Goal: Check status

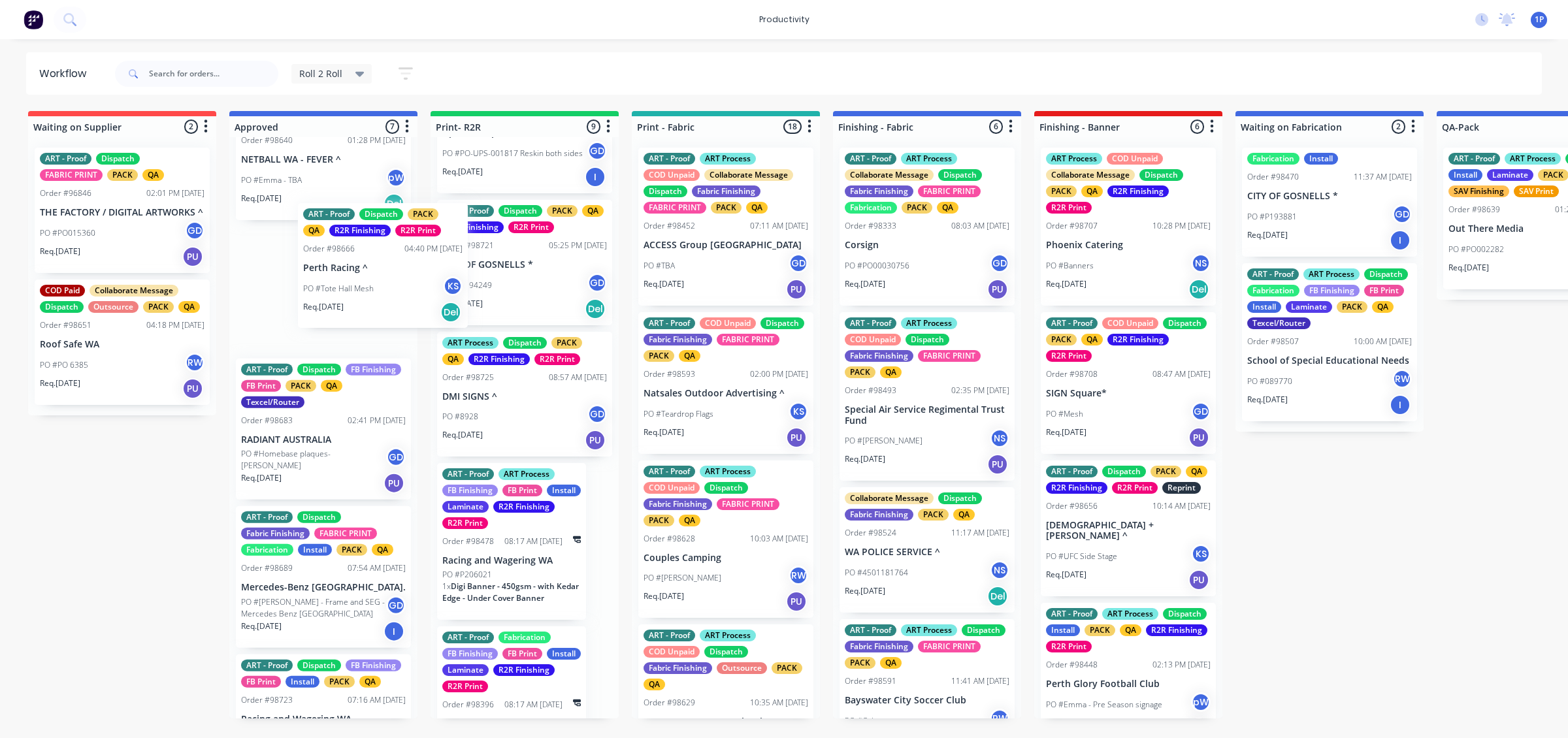
scroll to position [227, 0]
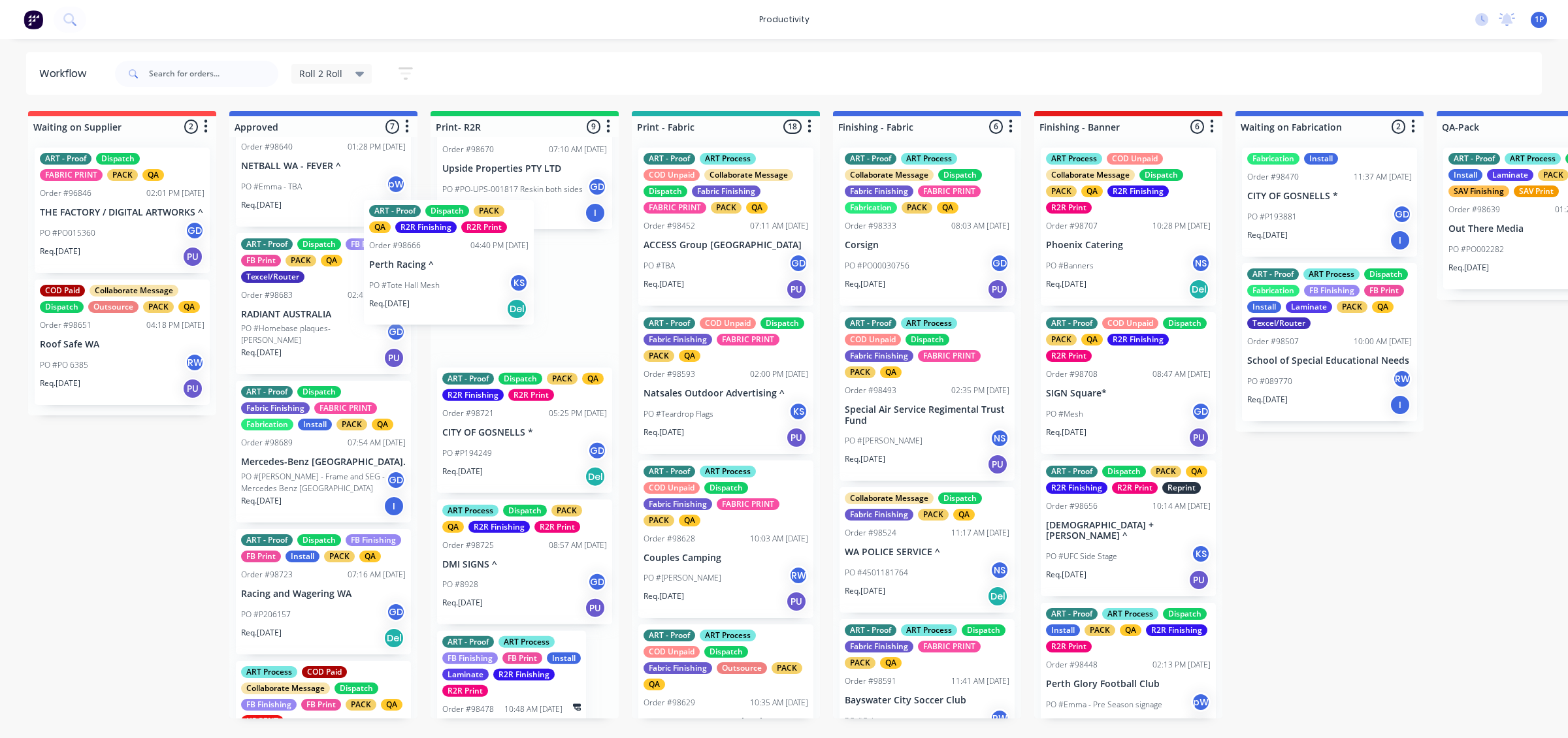
drag, startPoint x: 333, startPoint y: 308, endPoint x: 498, endPoint y: 286, distance: 166.5
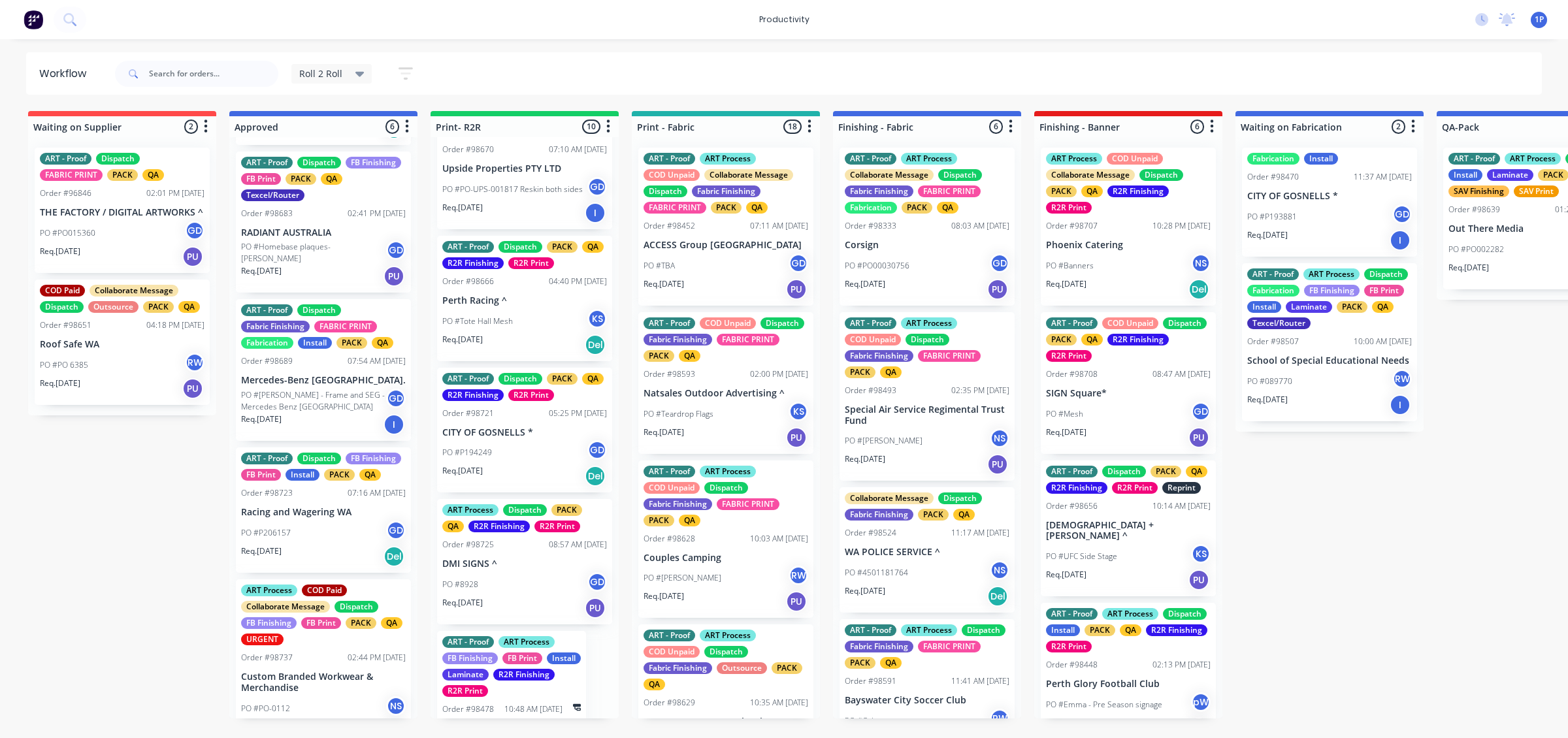
scroll to position [353, 0]
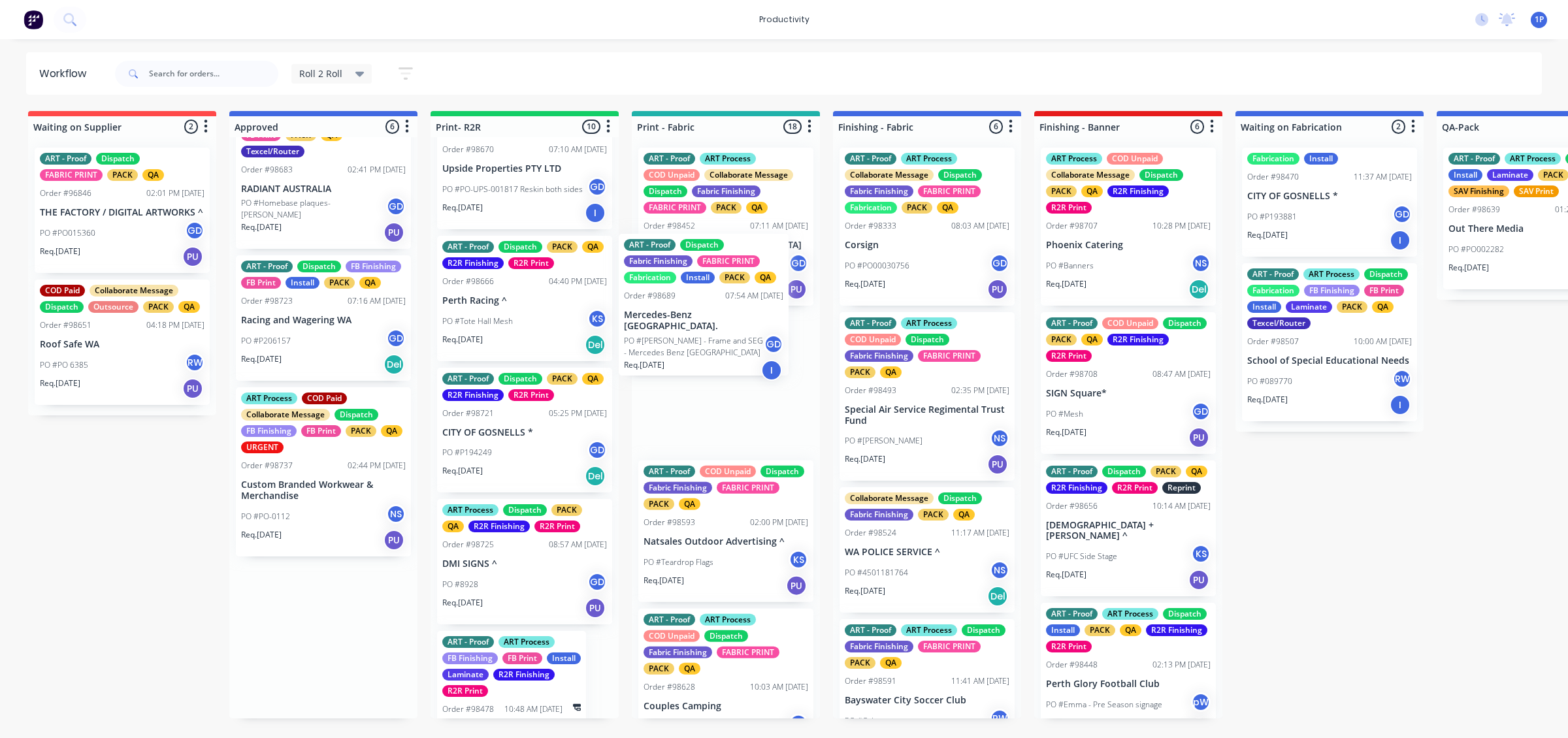
drag, startPoint x: 305, startPoint y: 324, endPoint x: 721, endPoint y: 299, distance: 416.8
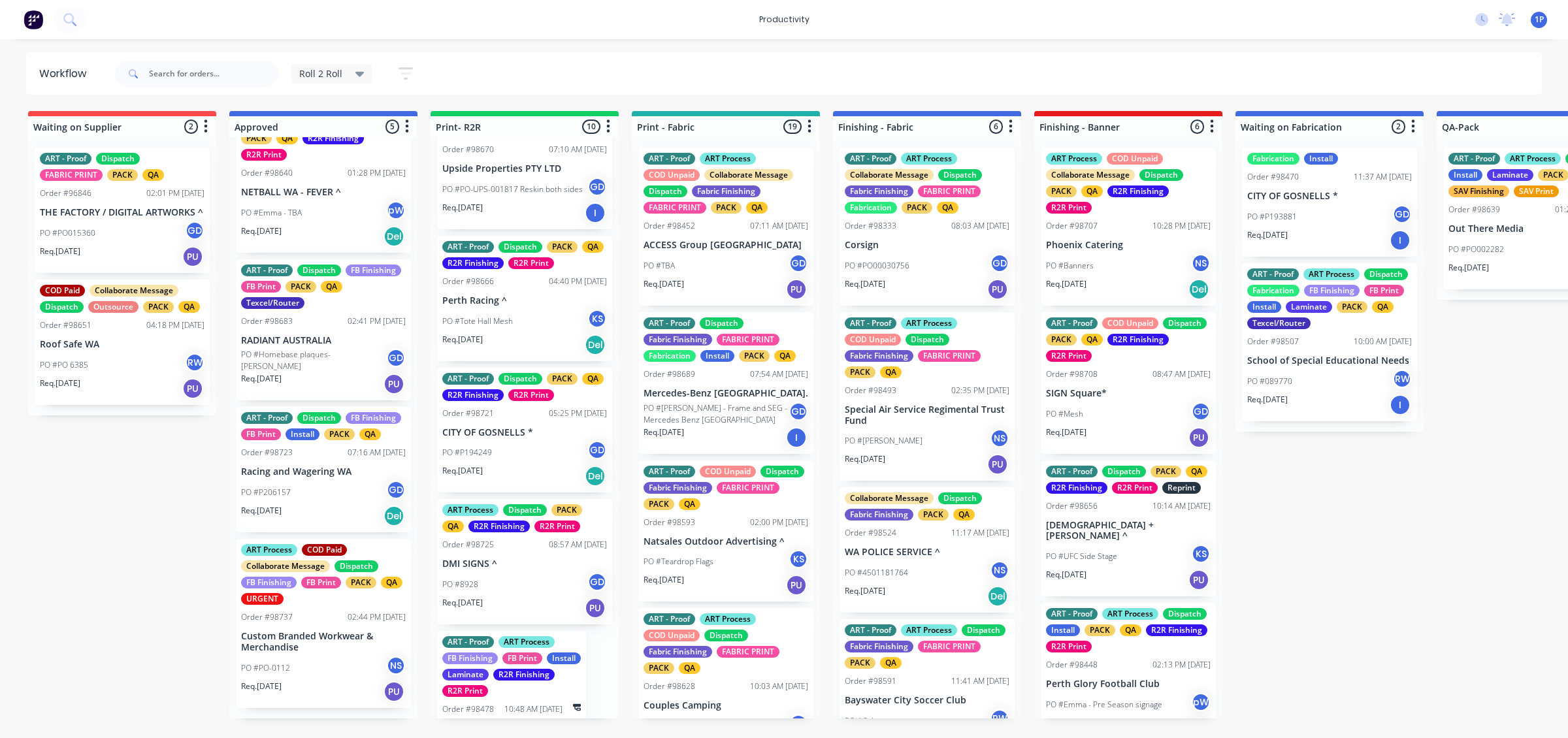
scroll to position [204, 0]
drag, startPoint x: 319, startPoint y: 652, endPoint x: 332, endPoint y: 635, distance: 21.4
click at [332, 635] on div "ART - Proof Dispatch FB Finishing FB Print Install Laminate PACK QA Reprint SAV…" at bounding box center [323, 428] width 188 height 581
click at [348, 623] on div "02:44 PM [DATE]" at bounding box center [376, 617] width 58 height 12
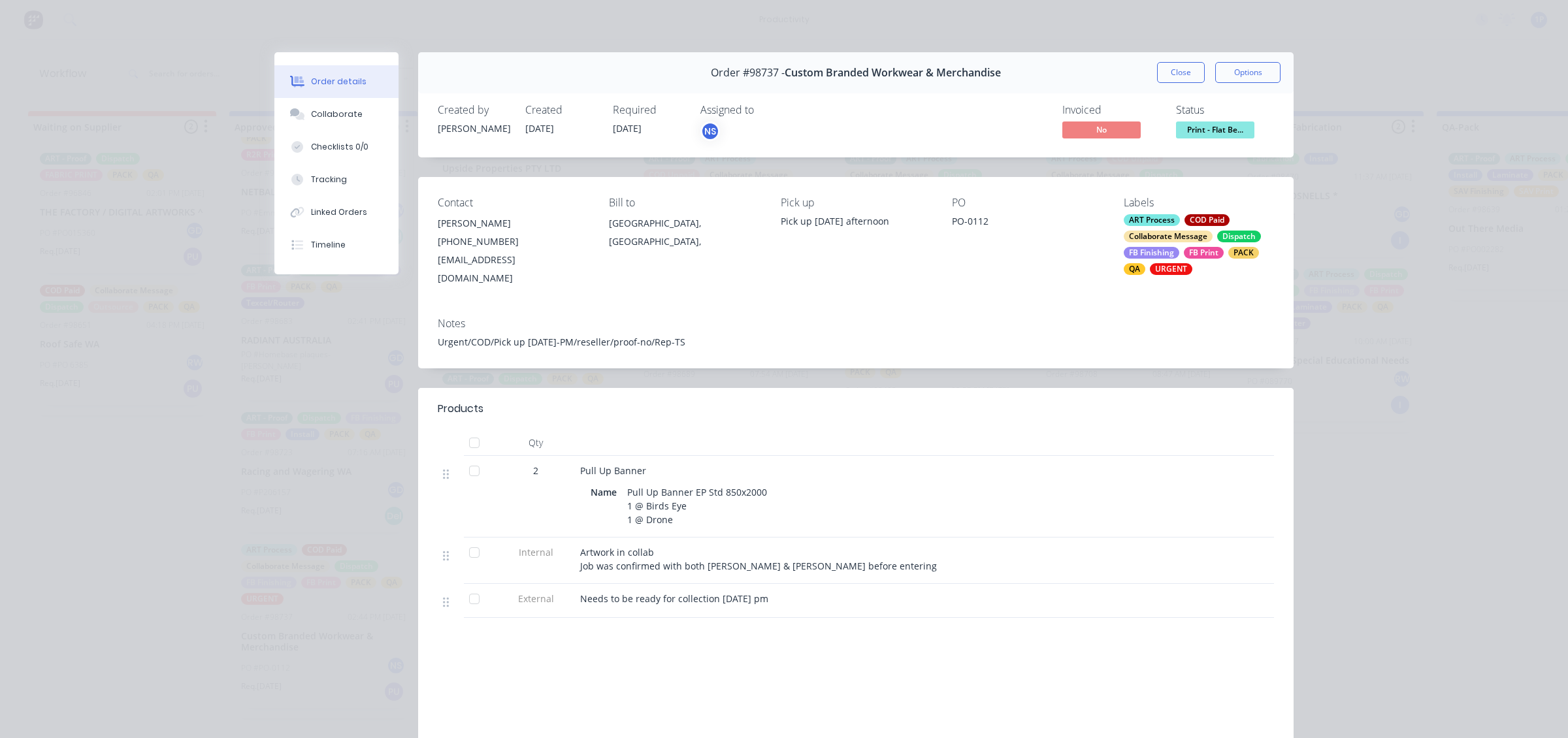
click at [1137, 53] on div "Order #98737 - Custom Branded Workwear & Merchandise Close Options" at bounding box center [856, 73] width 875 height 41
click at [1178, 77] on button "Close" at bounding box center [1181, 72] width 48 height 20
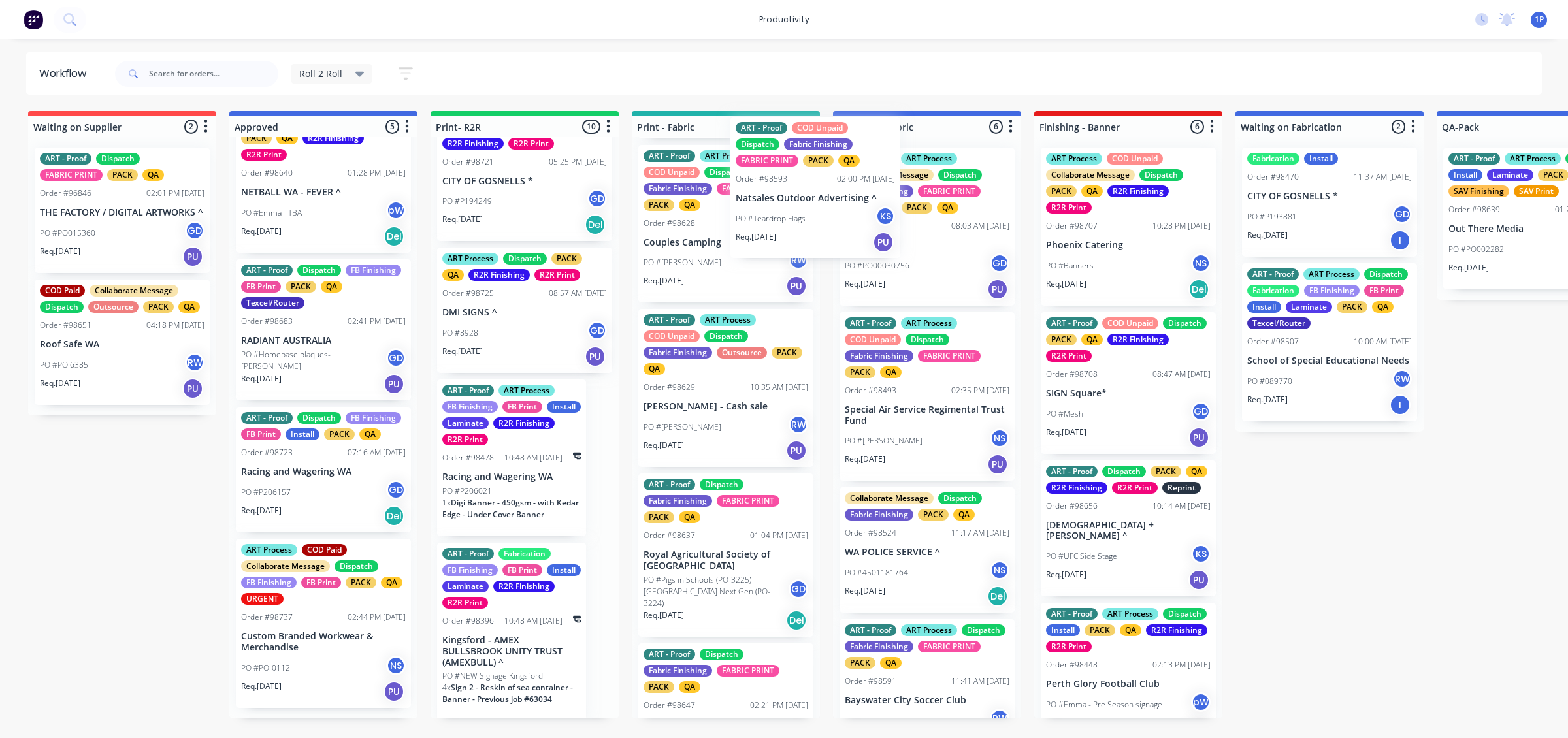
scroll to position [311, 0]
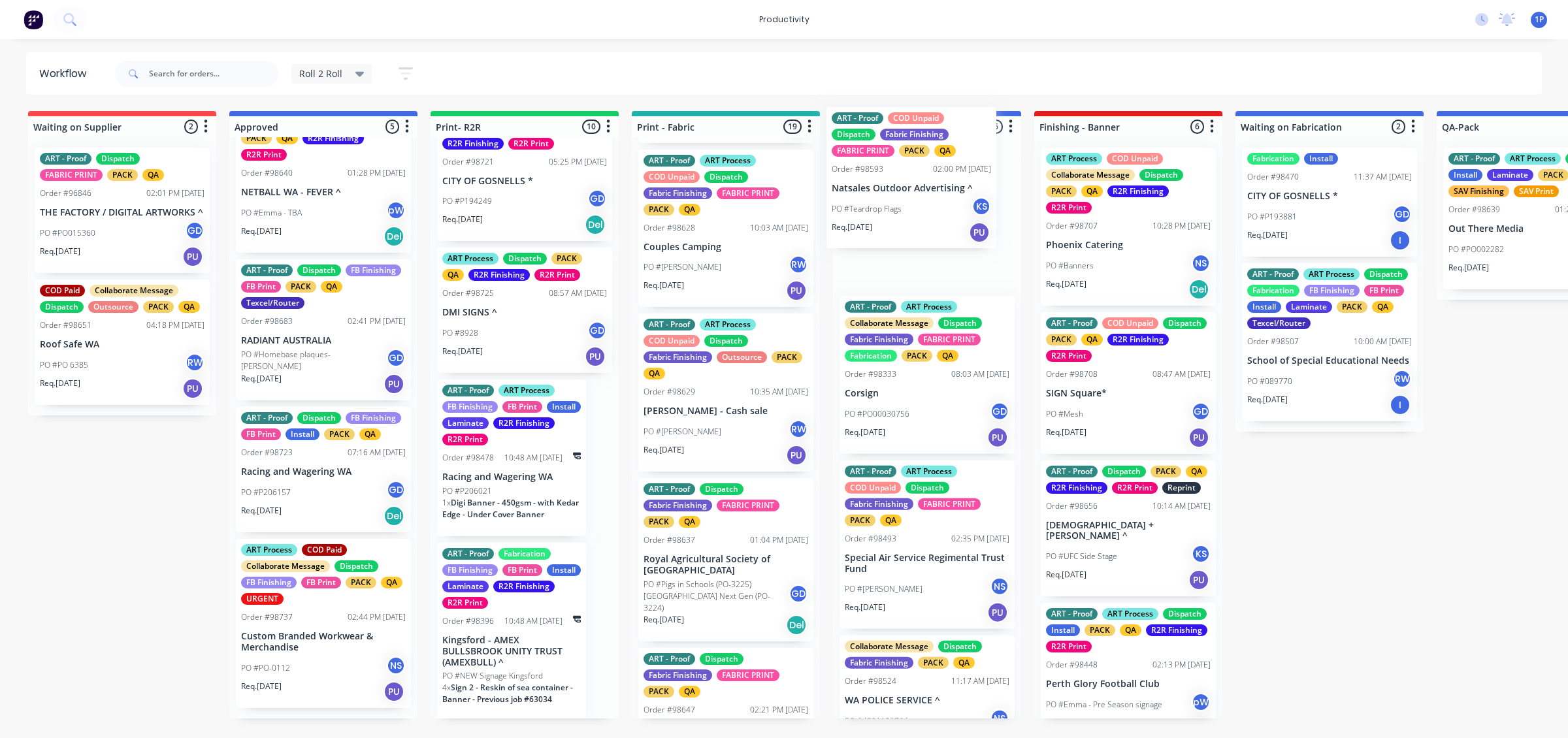
drag, startPoint x: 727, startPoint y: 266, endPoint x: 922, endPoint y: 235, distance: 197.4
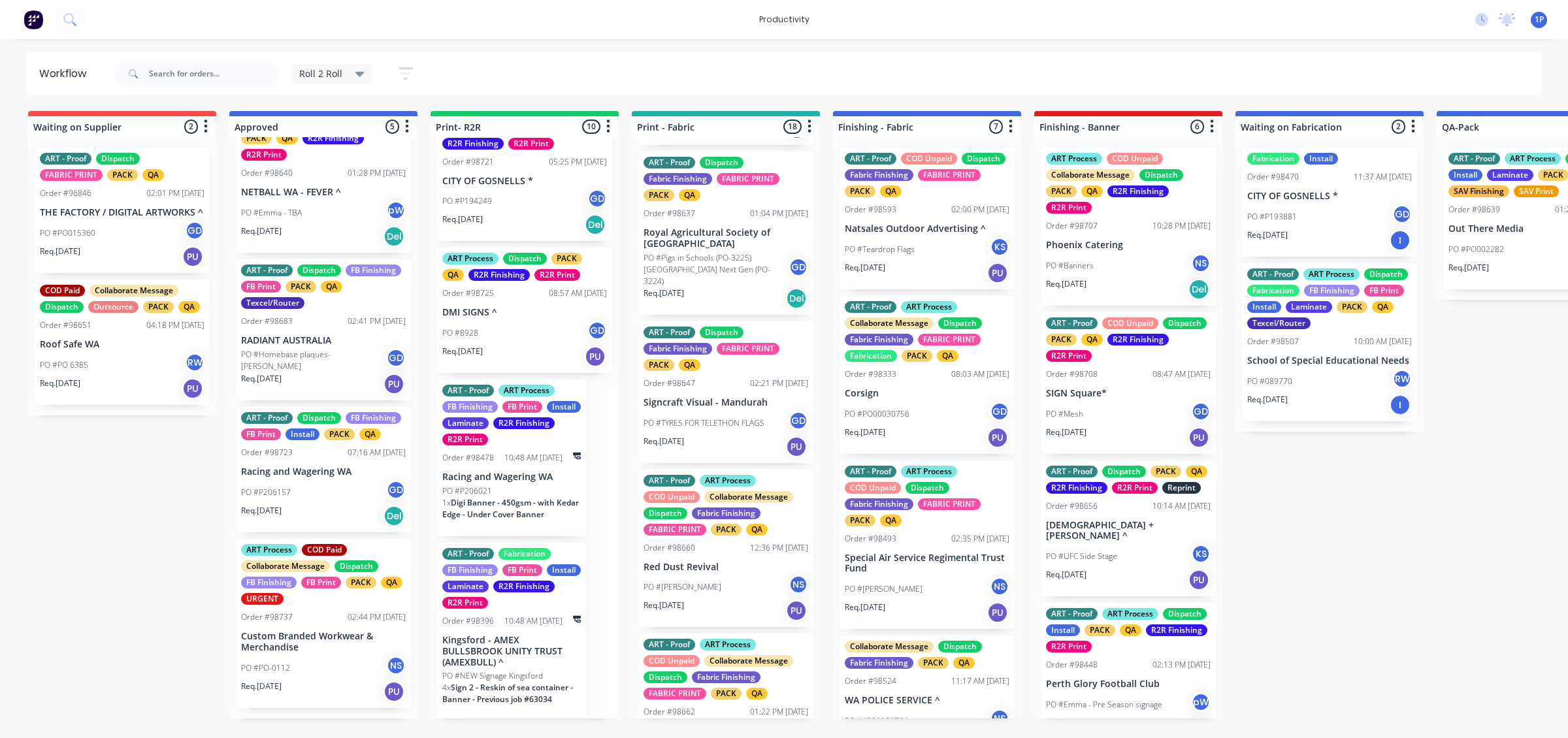
scroll to position [634, 0]
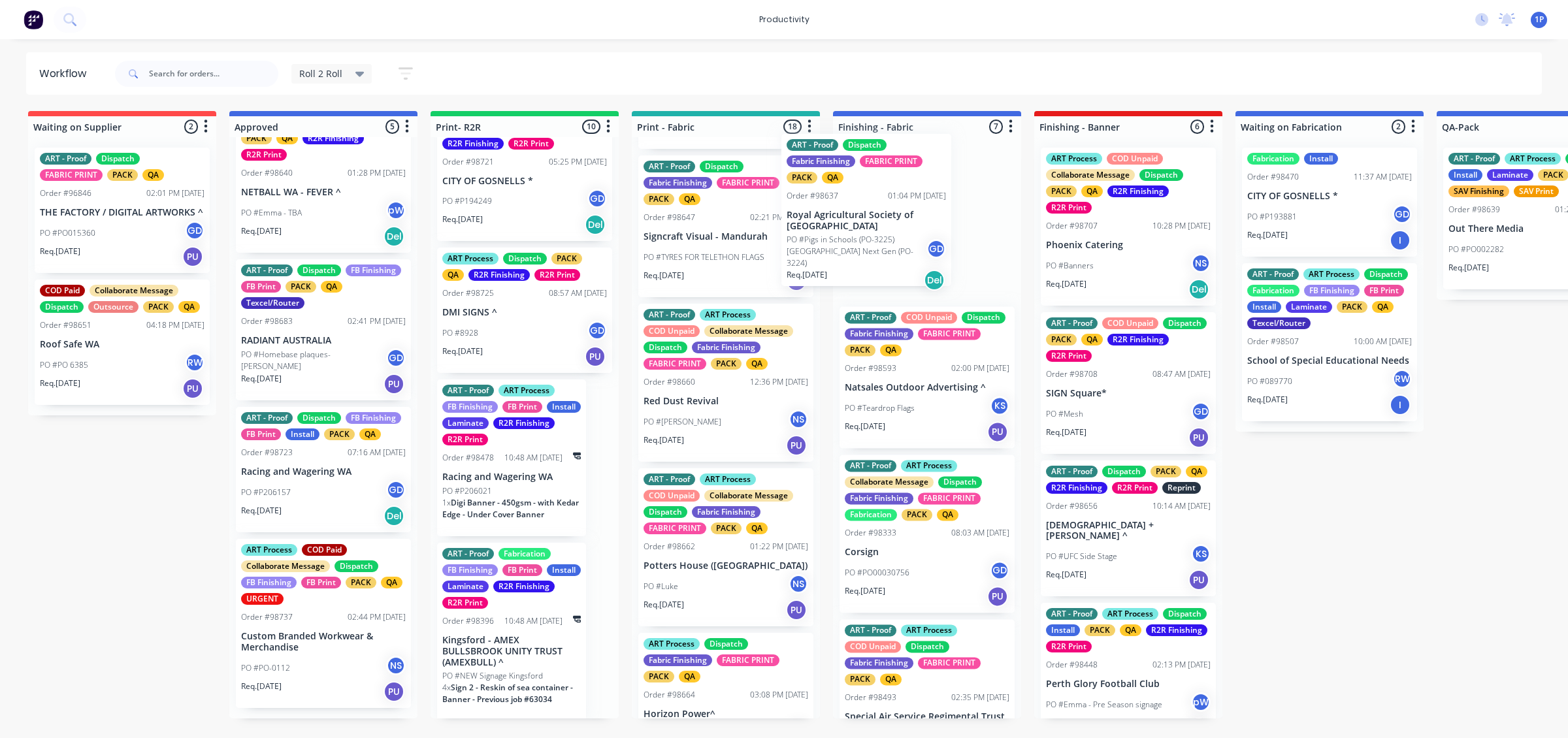
drag, startPoint x: 733, startPoint y: 276, endPoint x: 910, endPoint y: 268, distance: 177.2
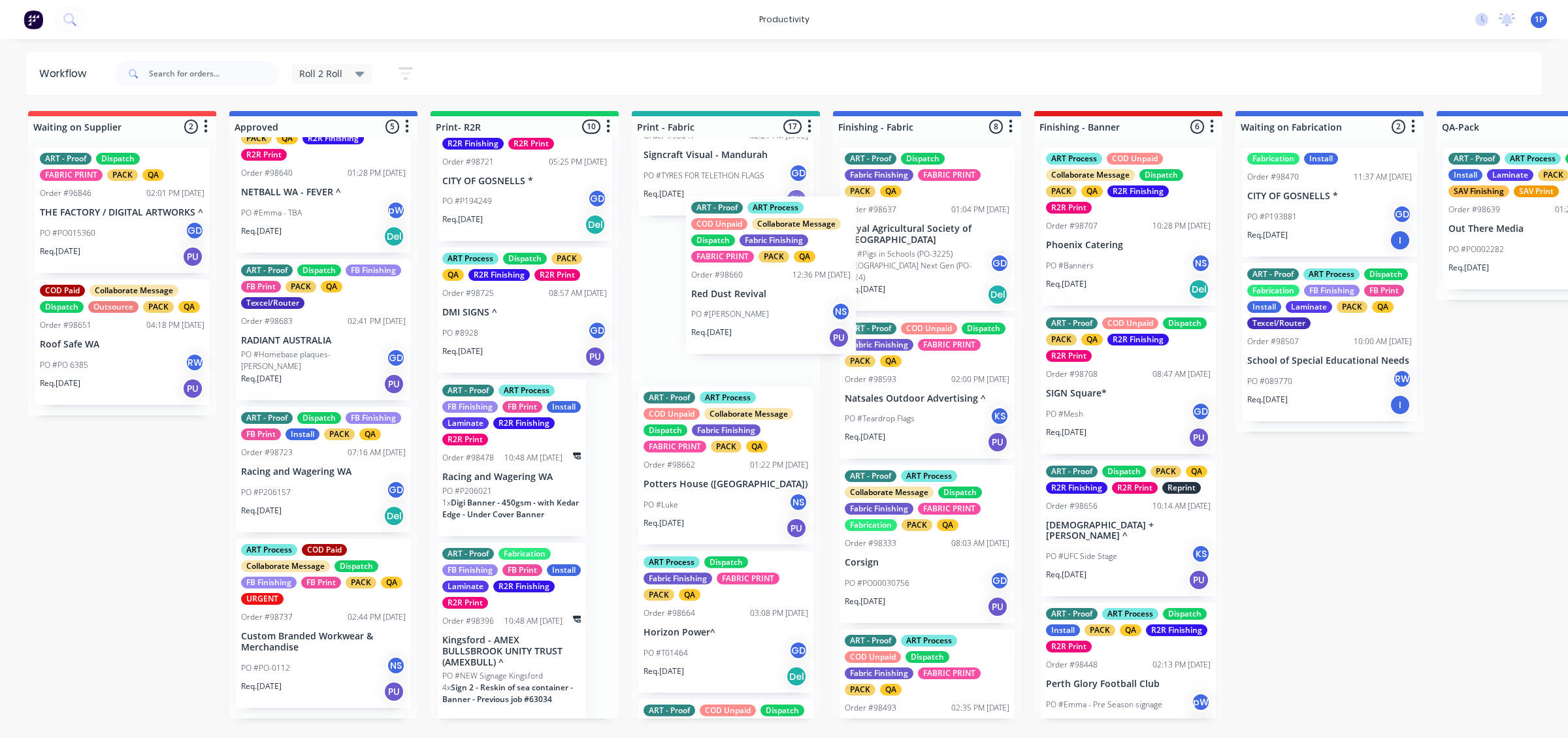
scroll to position [709, 0]
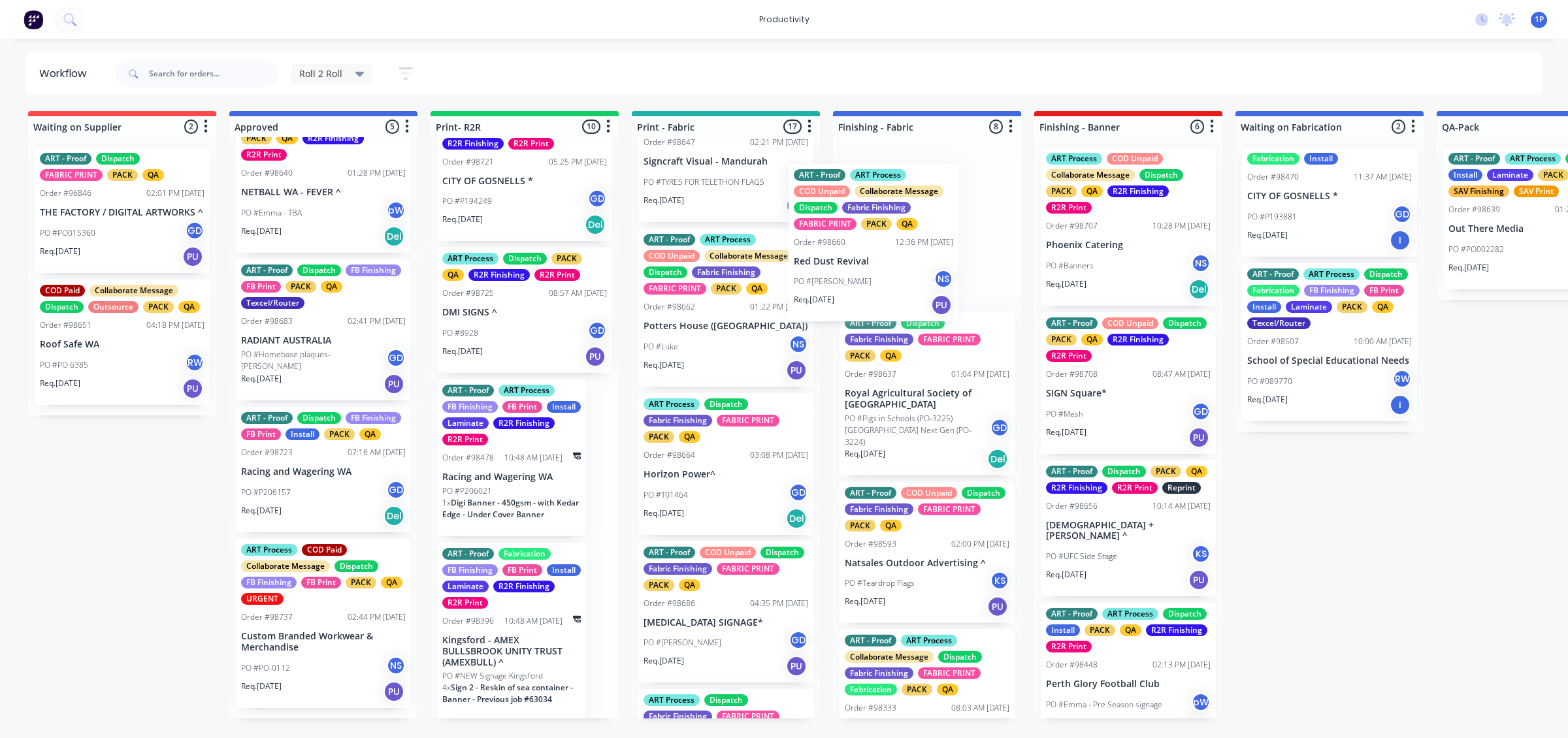
drag, startPoint x: 750, startPoint y: 360, endPoint x: 909, endPoint y: 299, distance: 170.3
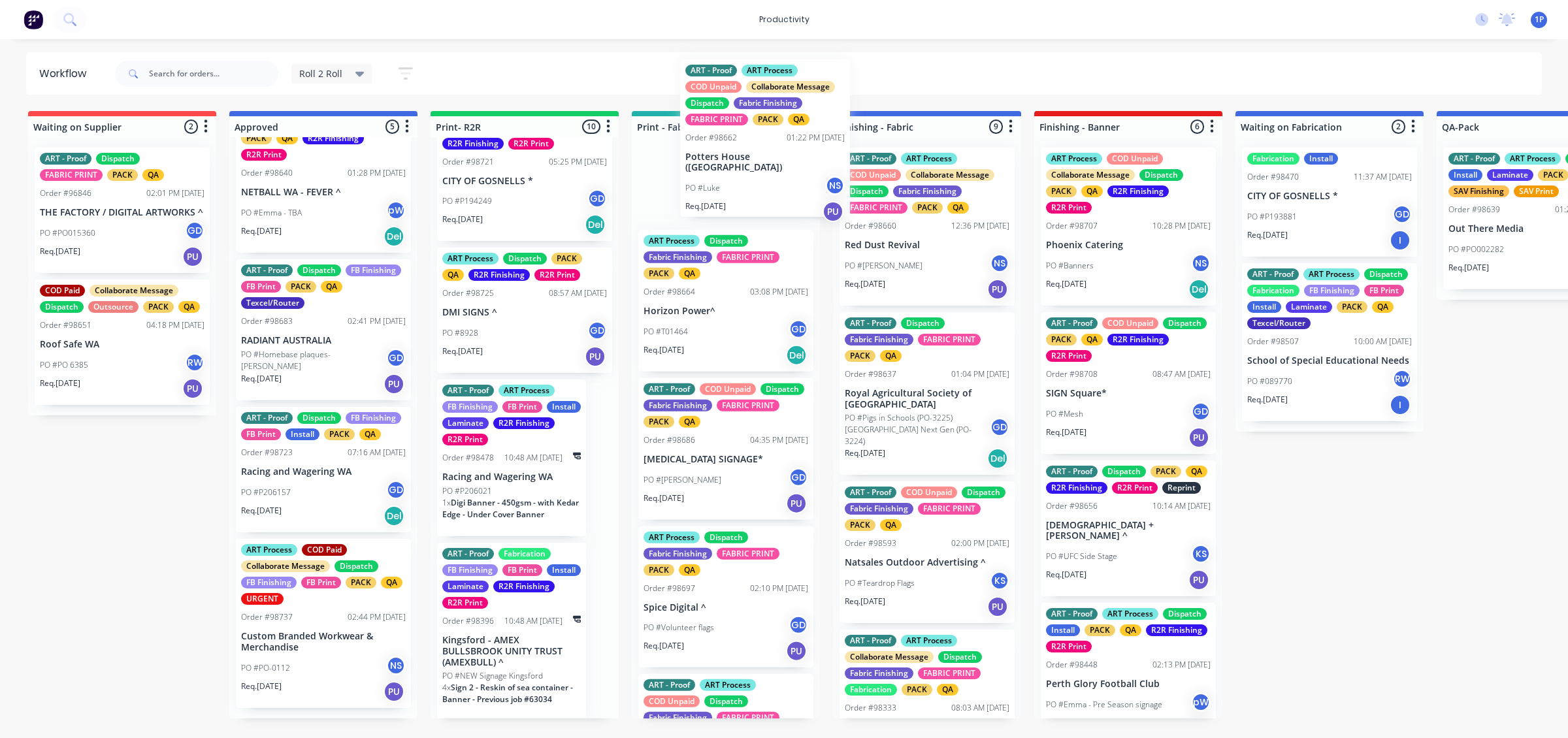
scroll to position [867, 0]
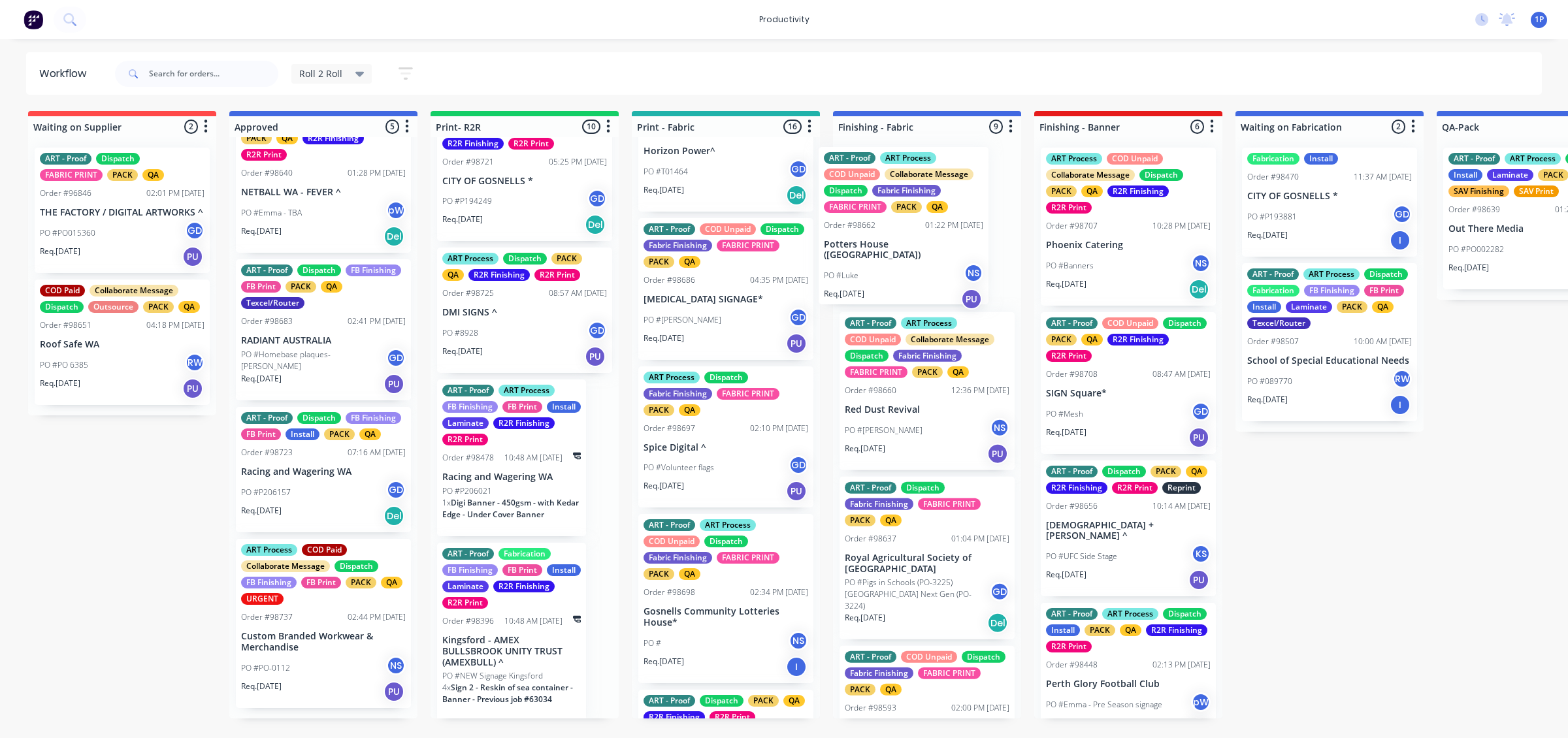
drag, startPoint x: 750, startPoint y: 209, endPoint x: 948, endPoint y: 289, distance: 213.6
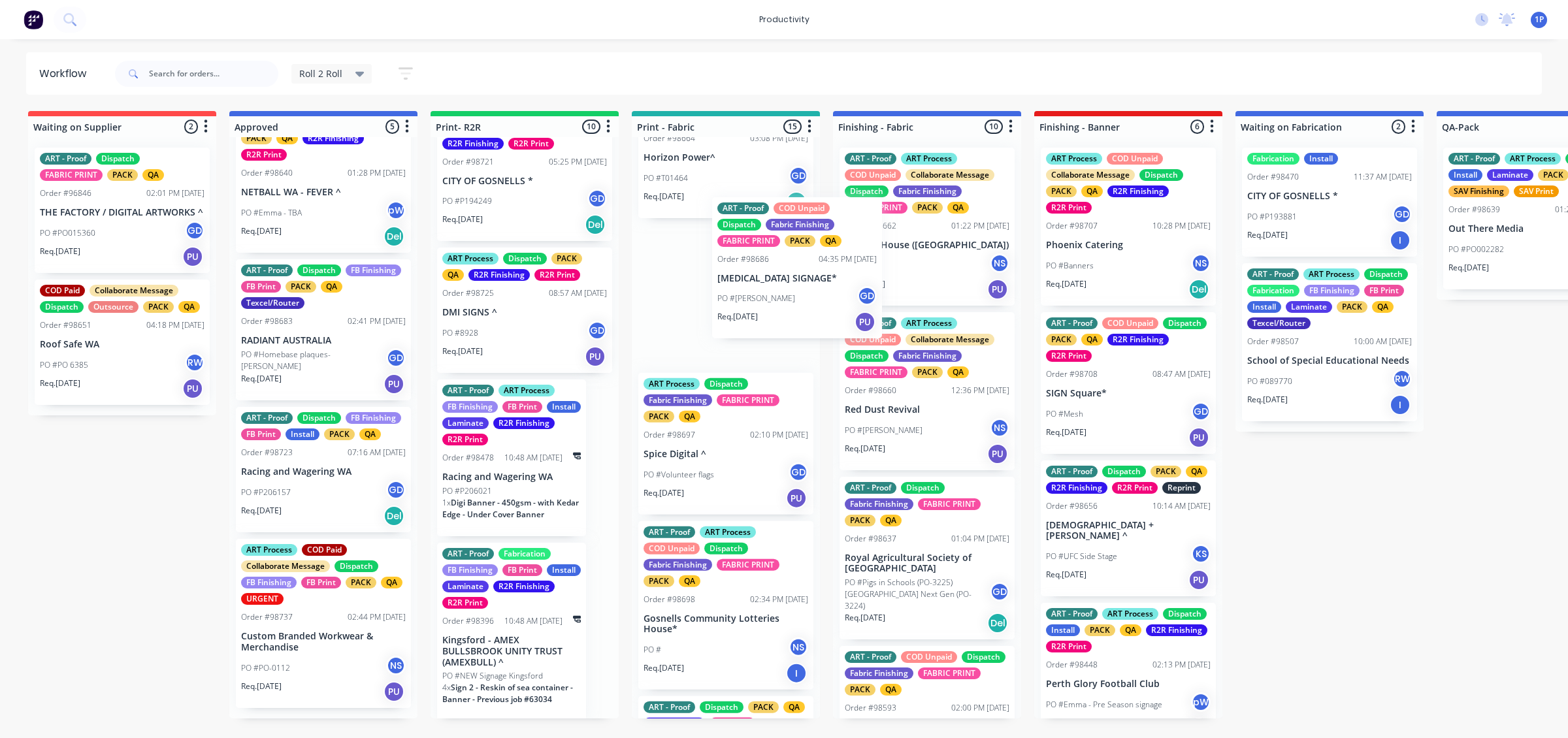
scroll to position [861, 0]
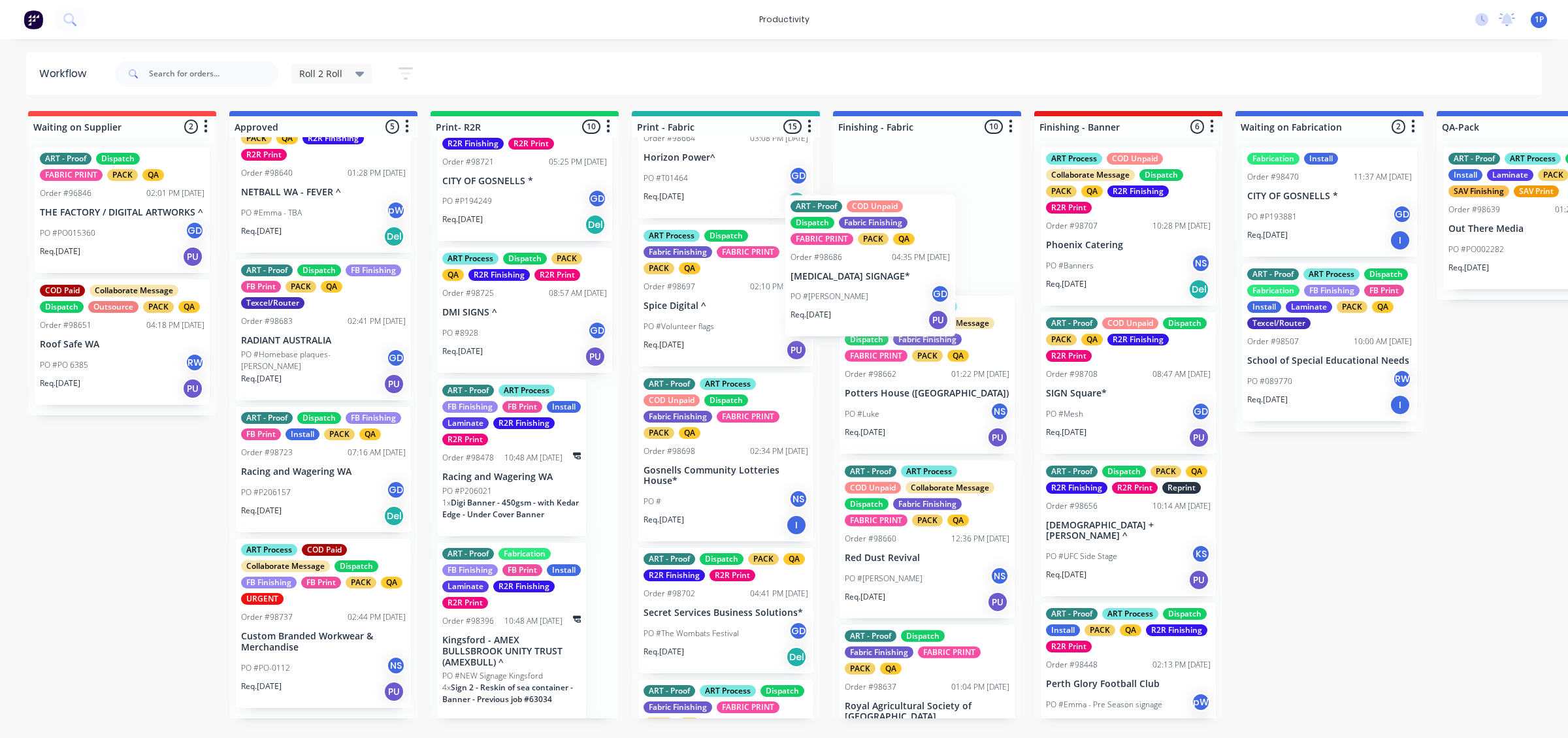
drag, startPoint x: 738, startPoint y: 321, endPoint x: 899, endPoint y: 299, distance: 162.5
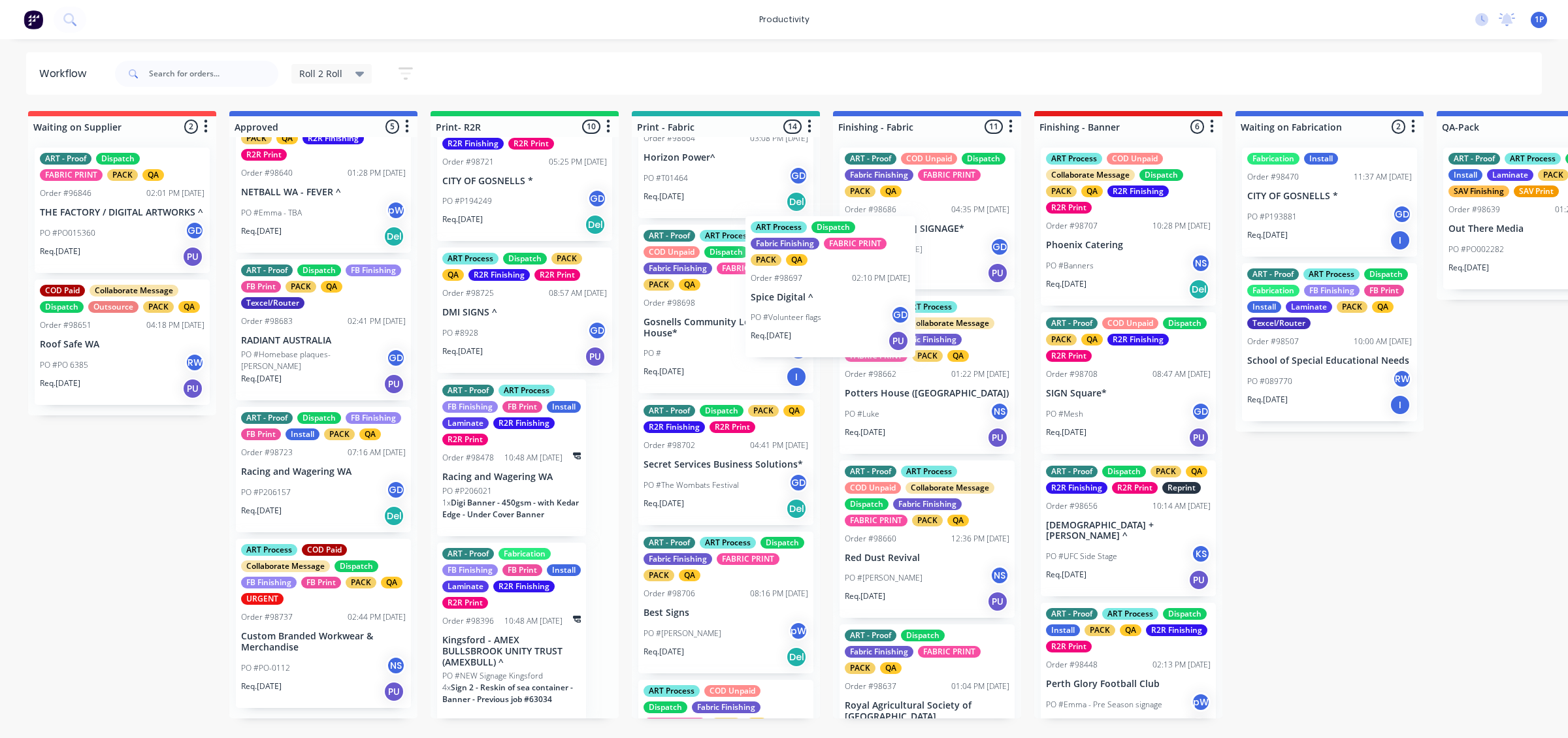
drag, startPoint x: 745, startPoint y: 327, endPoint x: 910, endPoint y: 312, distance: 165.7
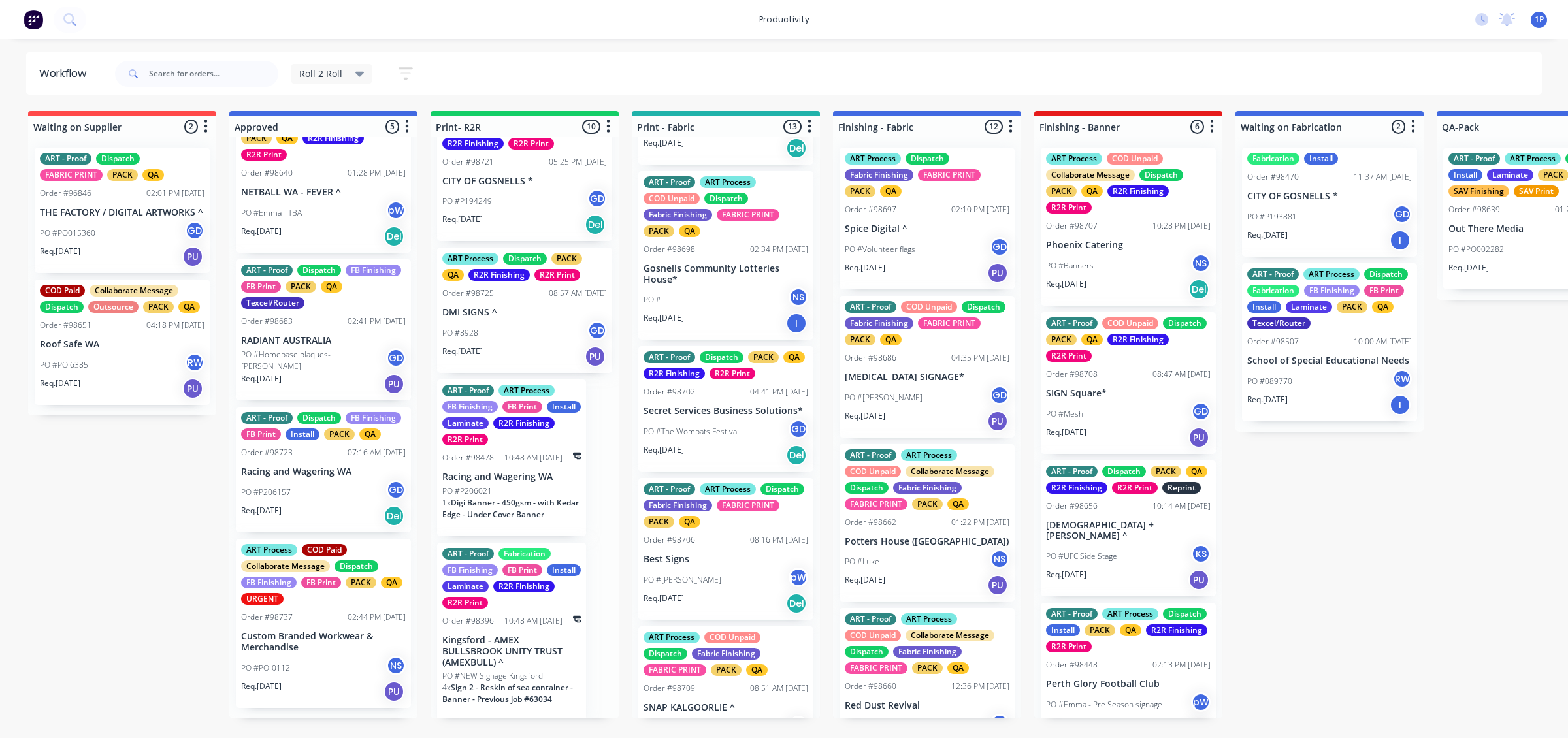
scroll to position [1024, 0]
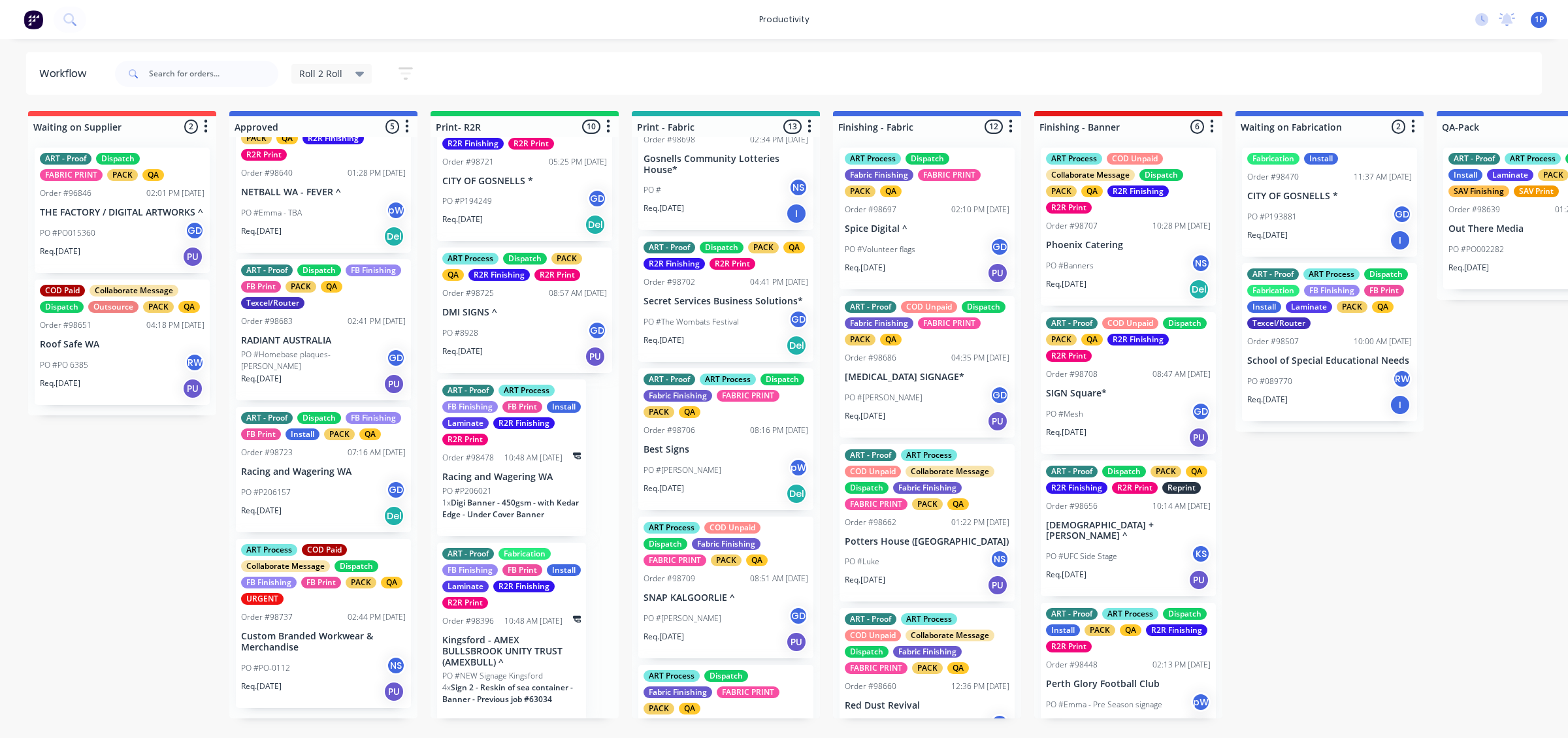
click at [733, 339] on div "Req. [DATE] Del" at bounding box center [726, 345] width 165 height 22
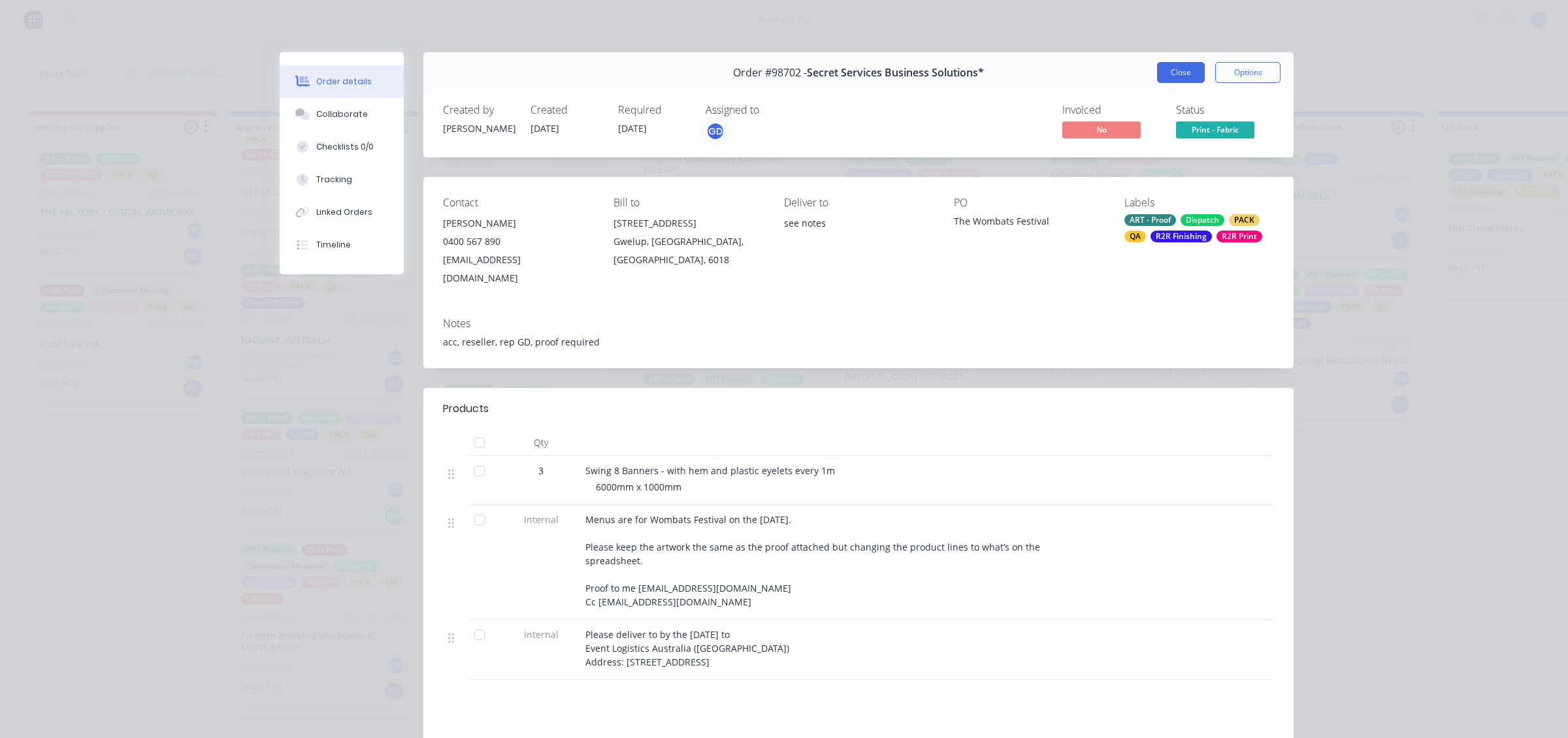
click at [1168, 69] on button "Close" at bounding box center [1181, 72] width 48 height 20
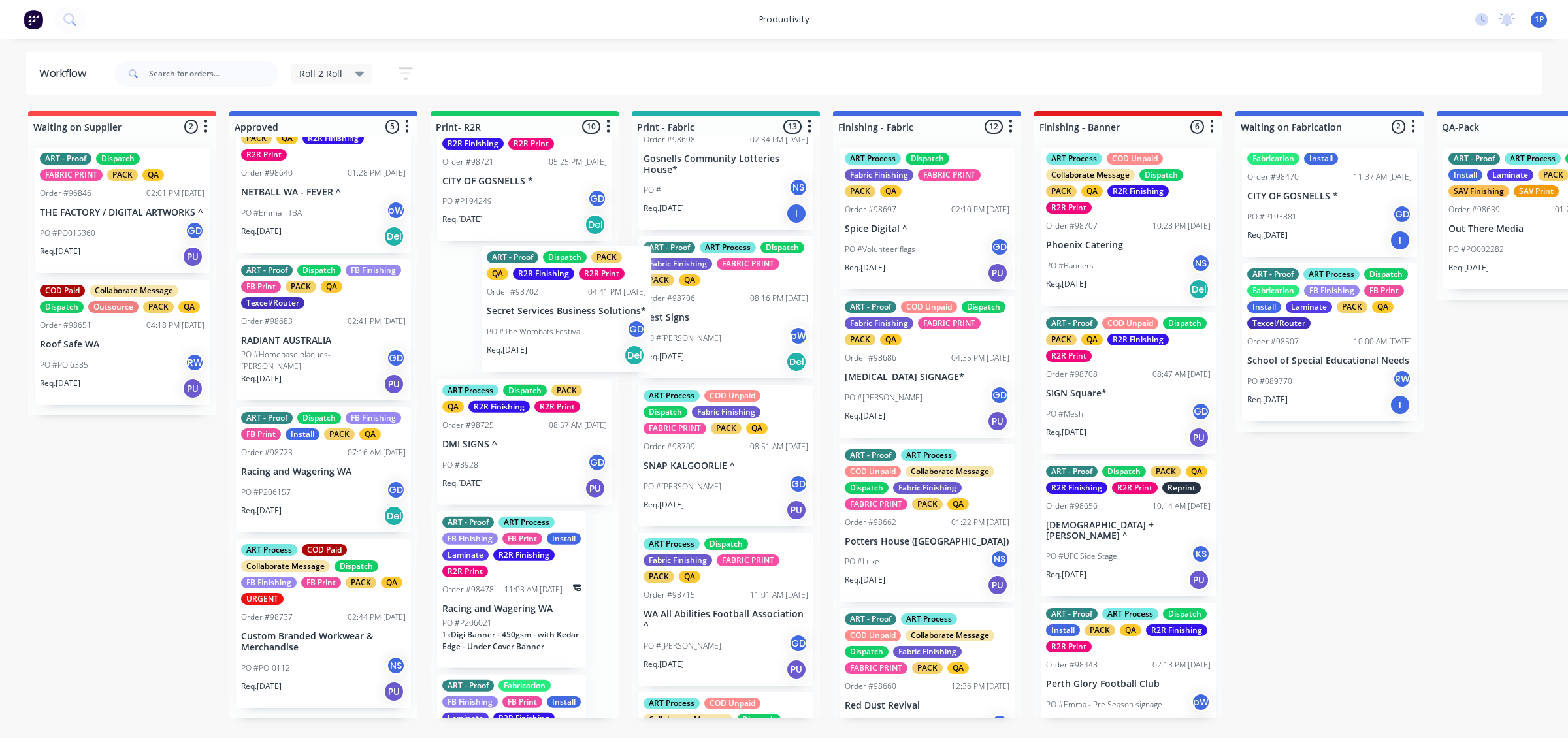
drag, startPoint x: 717, startPoint y: 332, endPoint x: 569, endPoint y: 332, distance: 148.0
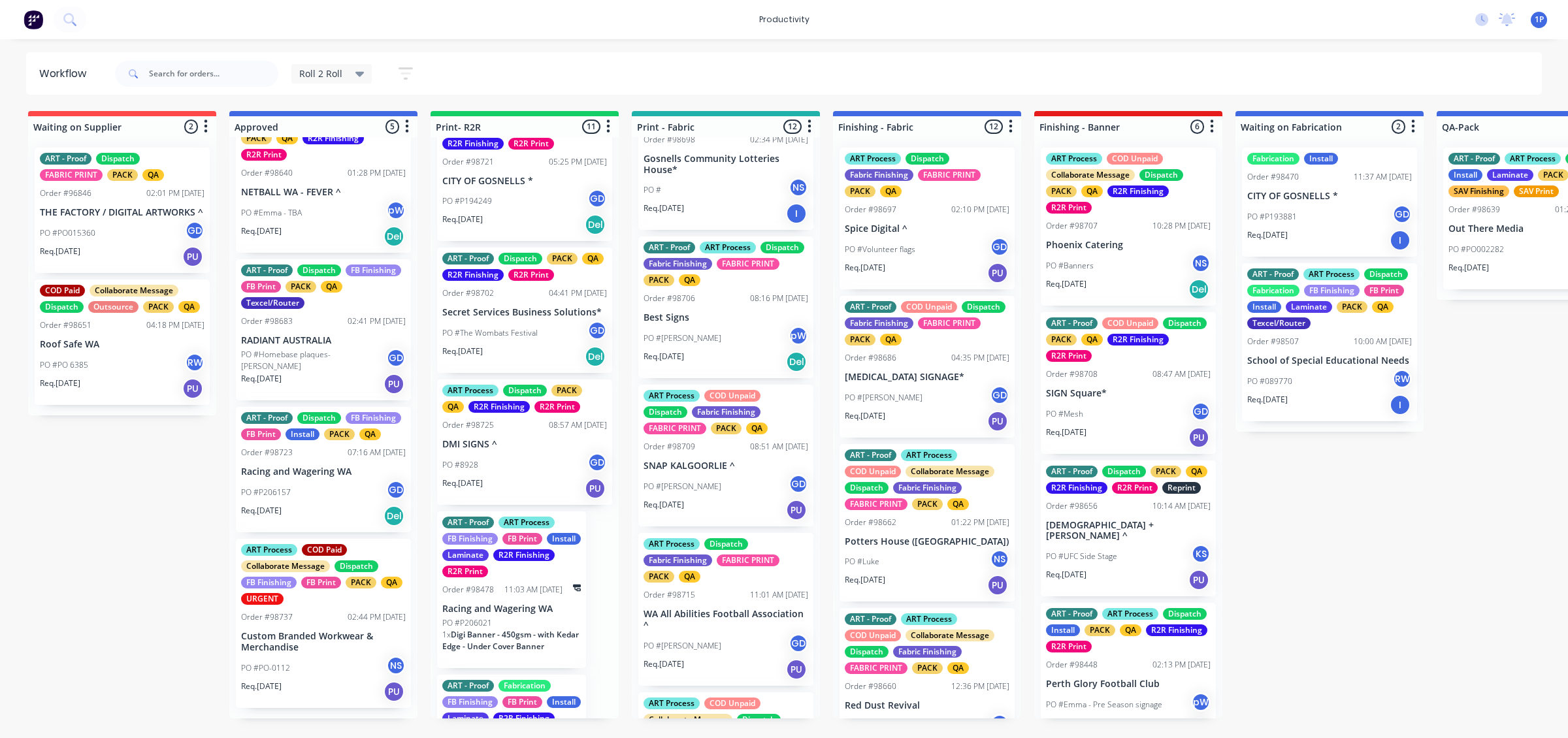
click at [730, 335] on div "PO #[PERSON_NAME] pW" at bounding box center [726, 339] width 165 height 25
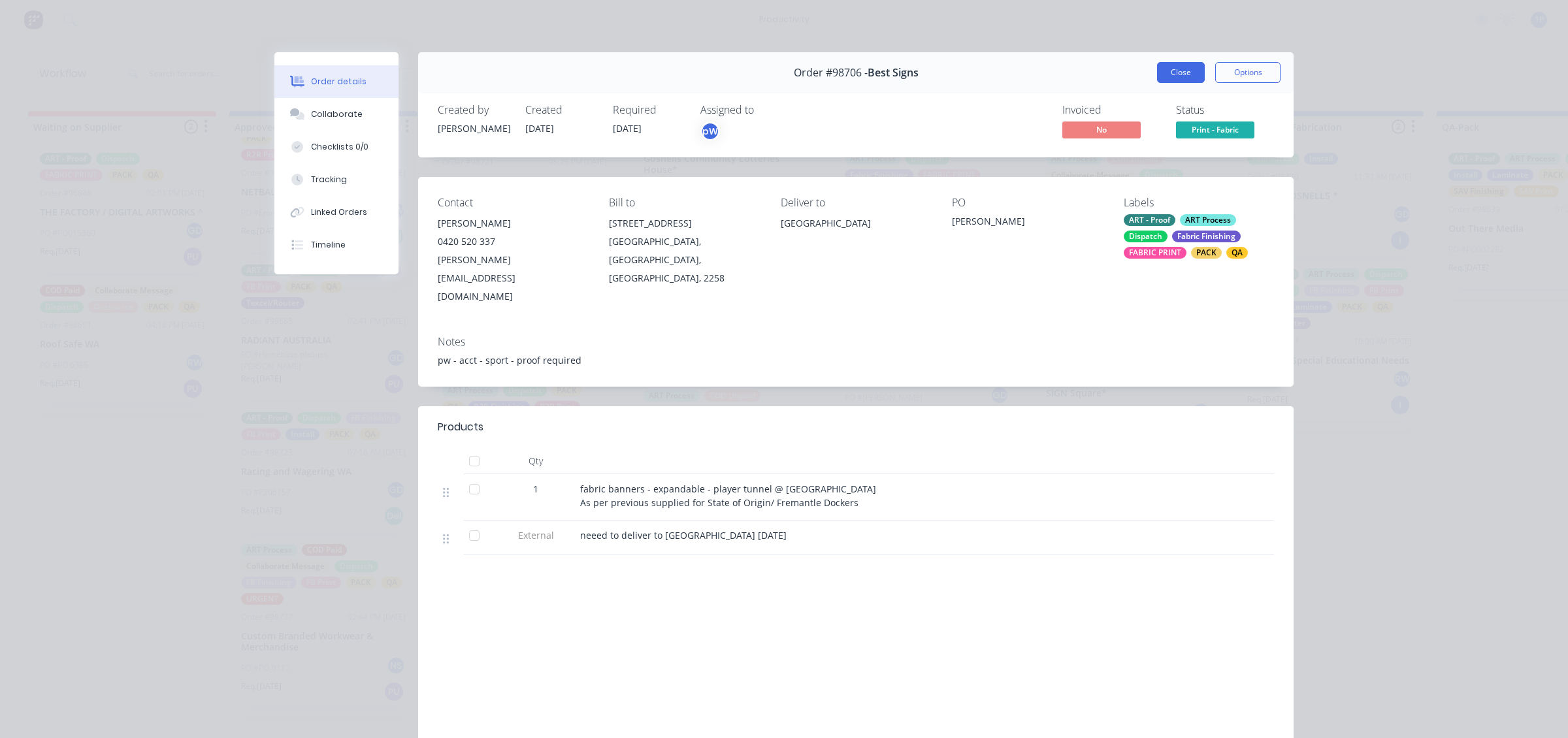
click at [1191, 70] on button "Close" at bounding box center [1181, 72] width 48 height 20
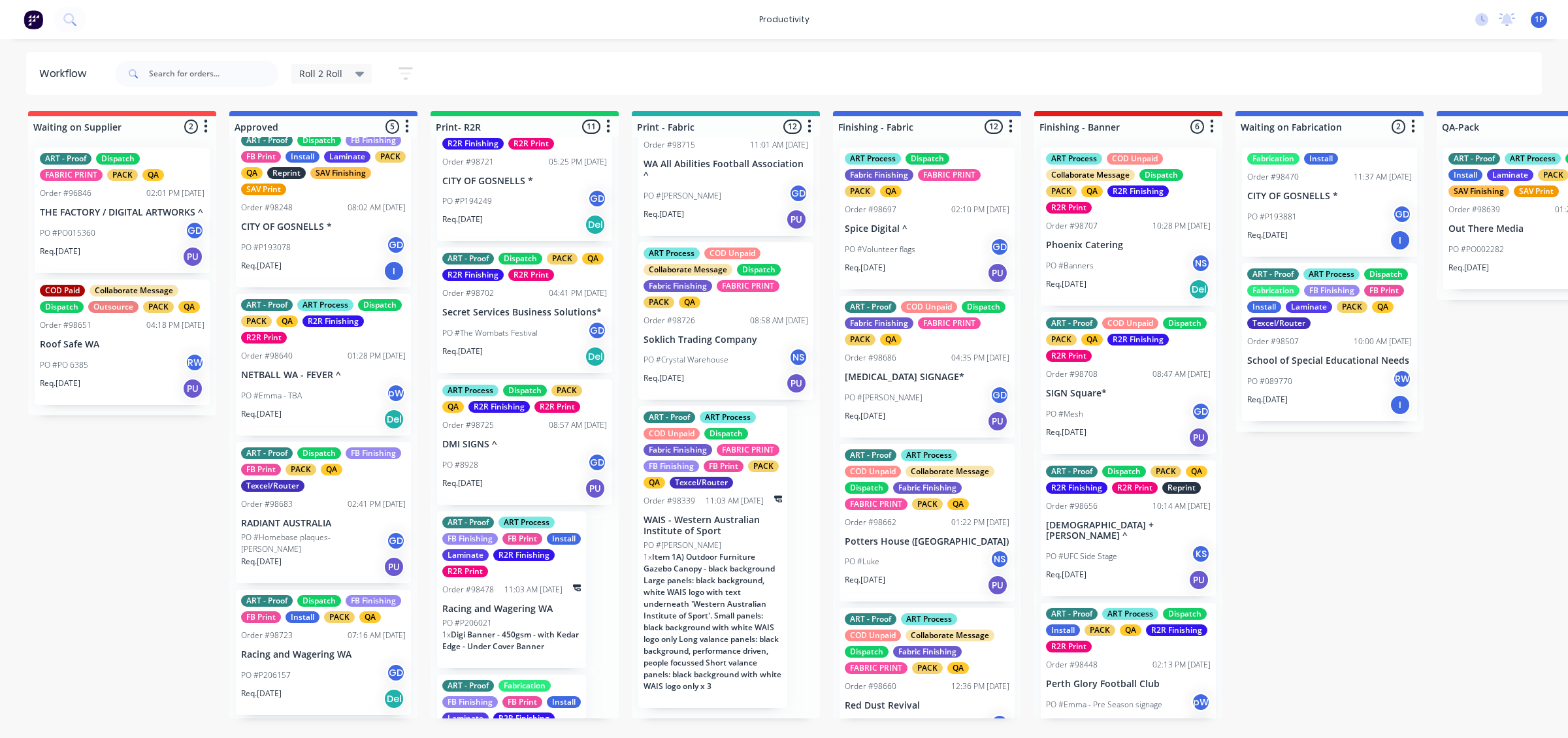
scroll to position [0, 0]
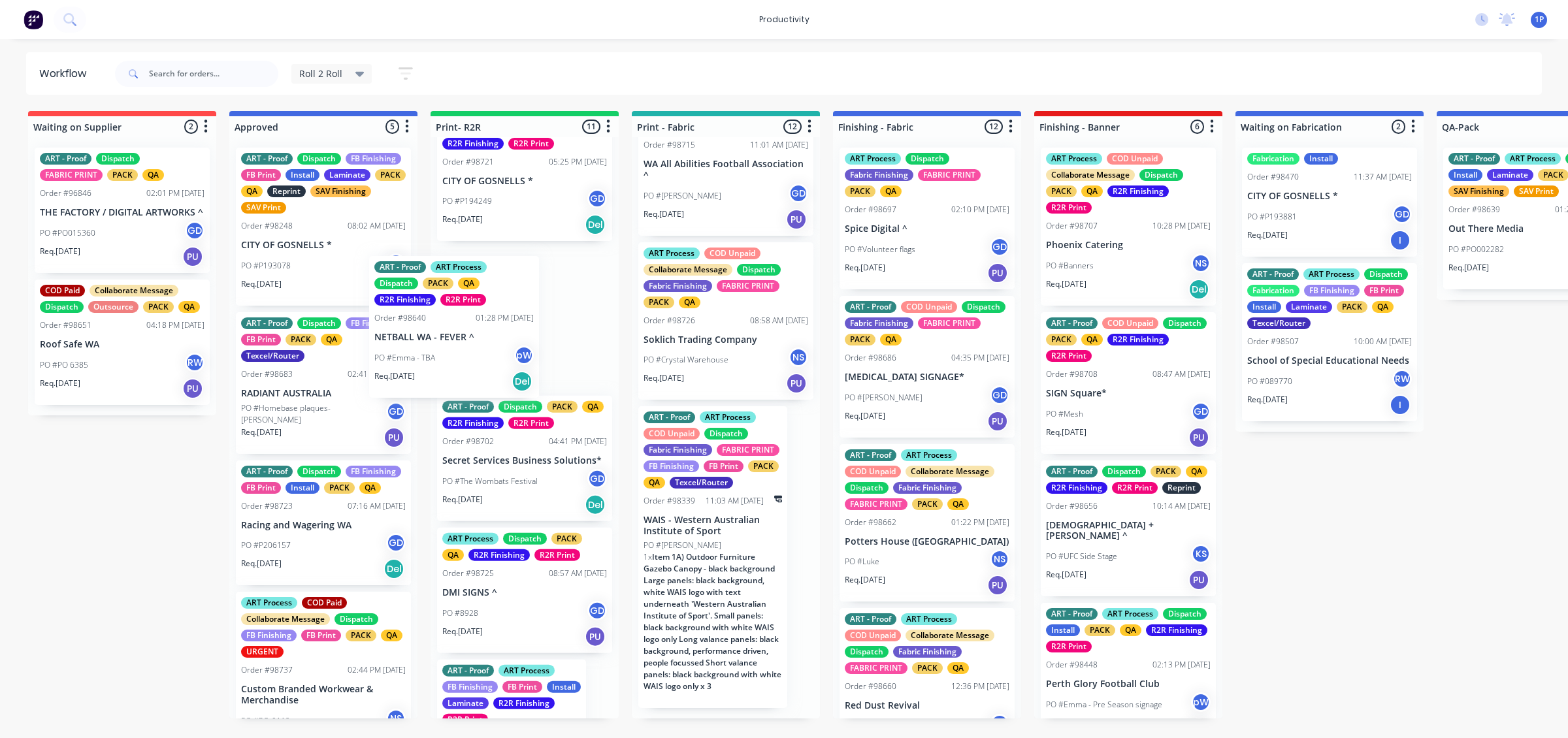
drag, startPoint x: 337, startPoint y: 432, endPoint x: 538, endPoint y: 357, distance: 214.5
